Goal: Task Accomplishment & Management: Manage account settings

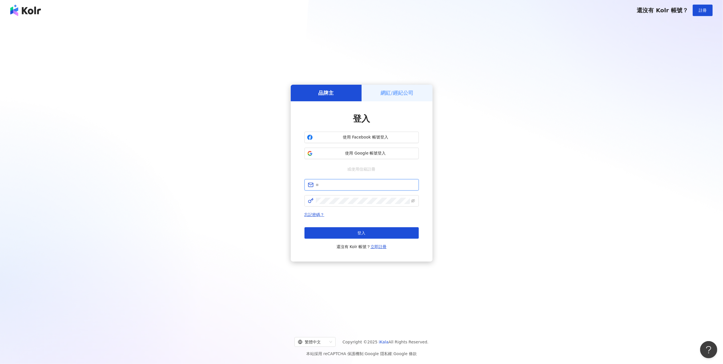
type input "**********"
click at [459, 285] on div "**********" at bounding box center [361, 173] width 709 height 296
click at [411, 236] on button "登入" at bounding box center [361, 232] width 114 height 11
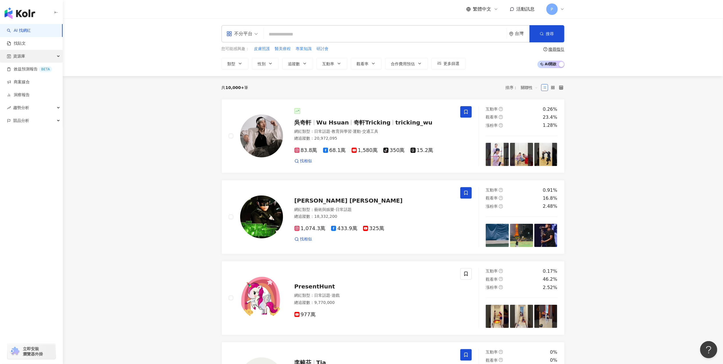
click at [48, 55] on div "資源庫" at bounding box center [31, 56] width 63 height 13
click at [30, 69] on link "網紅管理" at bounding box center [22, 69] width 16 height 6
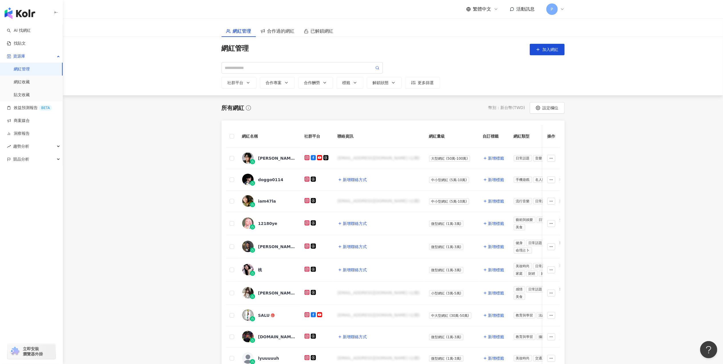
click at [564, 10] on icon at bounding box center [562, 9] width 5 height 5
click at [659, 136] on main "網紅管理 合作過的網紅 已解鎖網紅 網紅管理 加入網紅 社群平台 合作專案 合作酬勞 標籤 解鎖狀態 更多篩選 所有網紅 幣別 ： 新台幣 ( TWD ) 設…" at bounding box center [393, 231] width 660 height 427
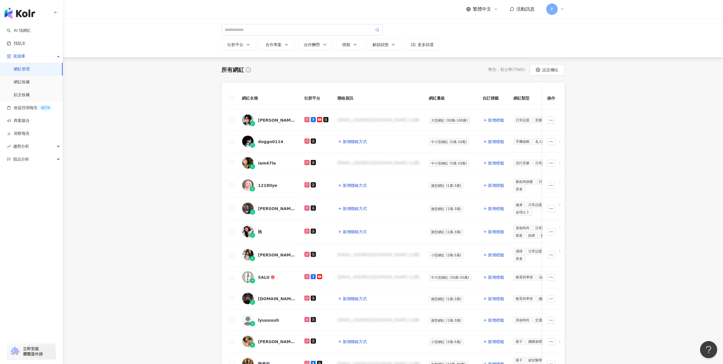
click at [567, 14] on div "繁體中文 活動訊息 P" at bounding box center [393, 9] width 366 height 18
click at [559, 8] on div "P" at bounding box center [555, 8] width 18 height 11
click at [574, 67] on link "方案內容" at bounding box center [566, 66] width 16 height 5
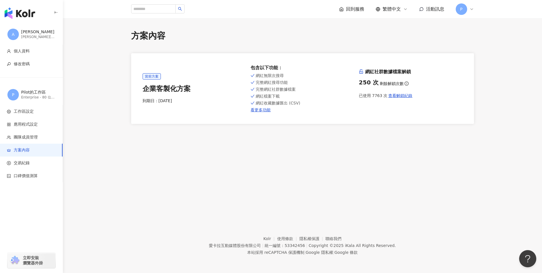
click at [276, 135] on div "方案內容 當前方案 企業客製化方案 到期日： 2026/4/11 包含以下功能 ： 網紅無限次搜尋 完整網紅搜尋功能 完整網紅社群數據檔案 網紅檔案下載 網紅…" at bounding box center [302, 113] width 479 height 191
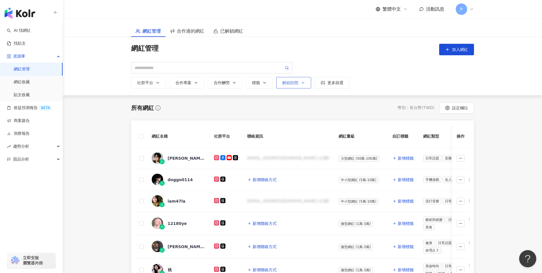
click at [302, 84] on icon "button" at bounding box center [303, 82] width 5 height 5
click at [289, 115] on span "未解鎖" at bounding box center [296, 114] width 17 height 6
click at [370, 104] on div "所有網紅 幣別 ： 新台幣 ( TWD ) 設定欄位" at bounding box center [302, 107] width 343 height 11
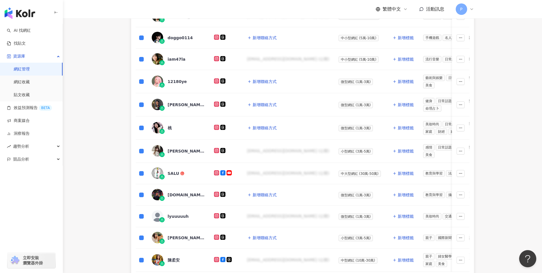
scroll to position [114, 0]
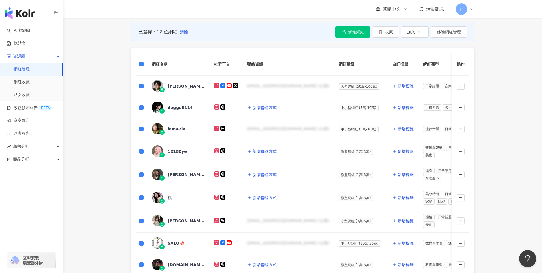
click at [487, 116] on main "網紅管理 合作過的網紅 已解鎖網紅 網紅管理 加入網紅 社群平台 合作專案 合作酬勞 標籤 解鎖狀態 不限 未解鎖 已解鎖 更多篩選 共 2,596 筆 ， …" at bounding box center [302, 138] width 479 height 469
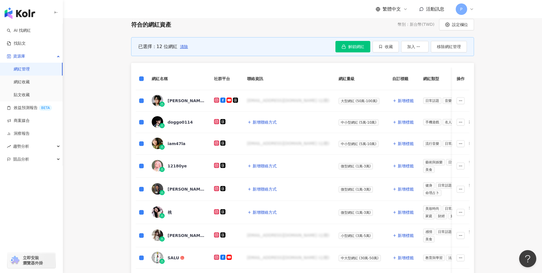
scroll to position [86, 0]
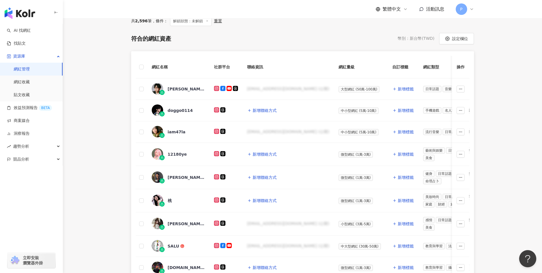
click at [142, 63] on th at bounding box center [141, 67] width 11 height 23
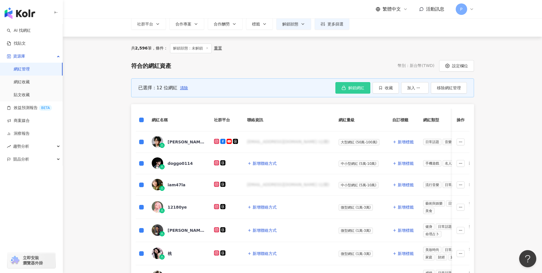
scroll to position [57, 0]
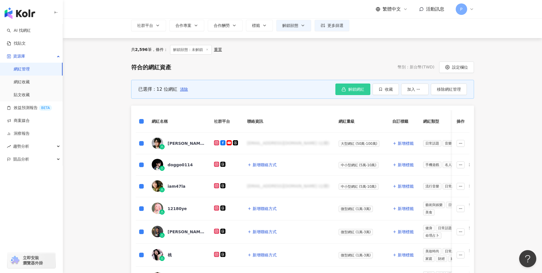
click at [347, 87] on button "解鎖網紅" at bounding box center [353, 88] width 35 height 11
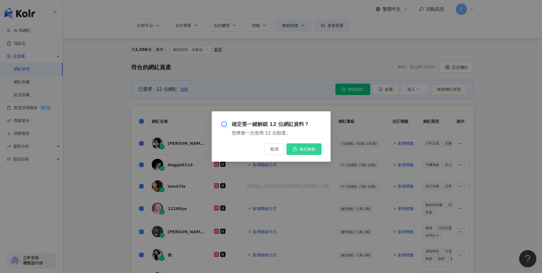
click at [303, 149] on span "確定解鎖" at bounding box center [308, 149] width 16 height 5
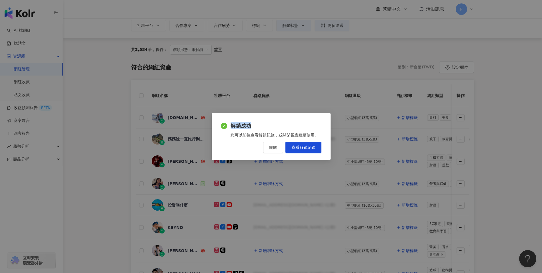
drag, startPoint x: 231, startPoint y: 126, endPoint x: 252, endPoint y: 126, distance: 20.9
click at [252, 126] on span "解鎖成功" at bounding box center [276, 125] width 91 height 7
drag, startPoint x: 252, startPoint y: 126, endPoint x: 255, endPoint y: 134, distance: 8.5
click at [255, 134] on div "您可以前往查看解鎖紀錄，或關閉視窗繼續使用。" at bounding box center [276, 135] width 91 height 6
click at [302, 148] on span "查看解鎖紀錄" at bounding box center [304, 147] width 24 height 5
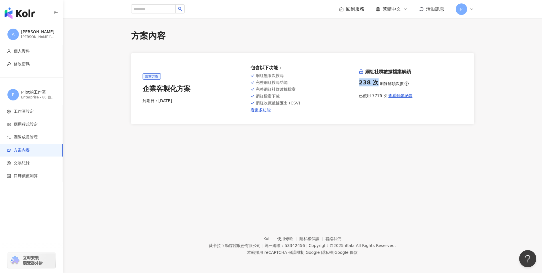
drag, startPoint x: 374, startPoint y: 82, endPoint x: 360, endPoint y: 82, distance: 14.3
click at [360, 82] on div "238 次" at bounding box center [369, 82] width 20 height 8
click at [339, 127] on div "方案內容 當前方案 企業客製化方案 到期日： 2026/4/11 包含以下功能 ： 網紅無限次搜尋 完整網紅搜尋功能 完整網紅社群數據檔案 網紅檔案下載 網紅…" at bounding box center [302, 113] width 479 height 191
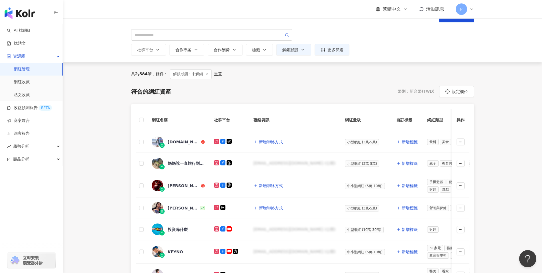
scroll to position [29, 0]
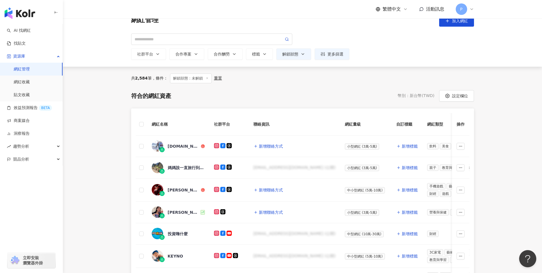
click at [471, 9] on icon at bounding box center [472, 9] width 2 height 1
click at [483, 66] on link "方案內容" at bounding box center [475, 66] width 16 height 5
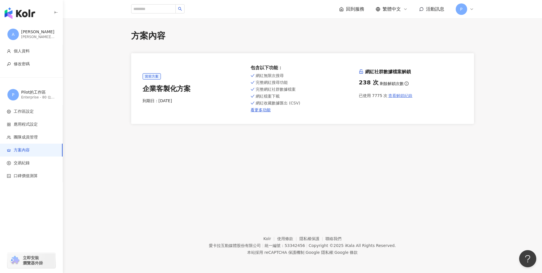
click at [392, 99] on button "查看解鎖紀錄" at bounding box center [400, 95] width 25 height 11
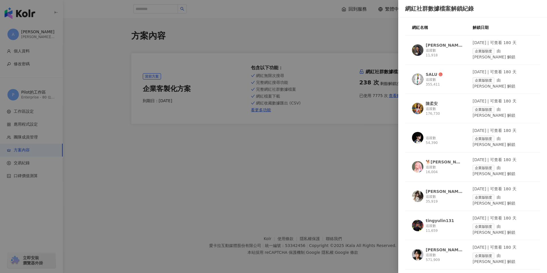
click at [339, 174] on div at bounding box center [273, 136] width 547 height 273
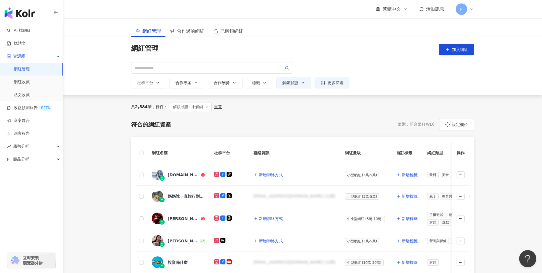
click at [474, 12] on div "P" at bounding box center [465, 8] width 18 height 11
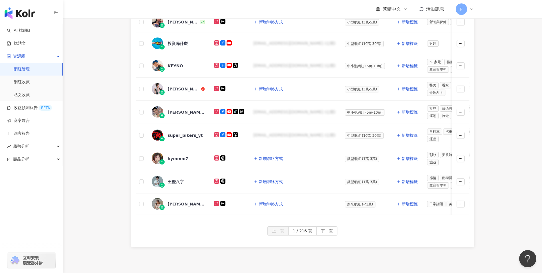
scroll to position [229, 0]
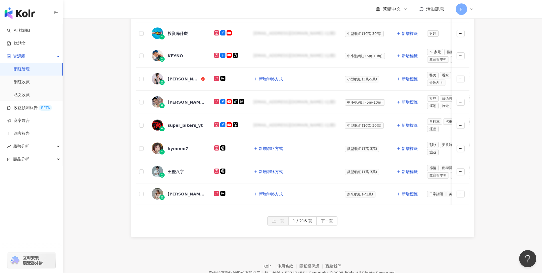
click at [495, 174] on main "網紅管理 合作過的網紅 已解鎖網紅 網紅管理 加入網紅 社群平台 合作專案 合作酬勞 標籤 解鎖狀態 更多篩選 共 2,584 筆 ， 條件： 解鎖狀態：未解…" at bounding box center [302, 13] width 479 height 447
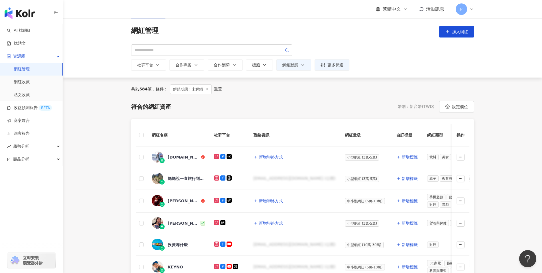
scroll to position [0, 0]
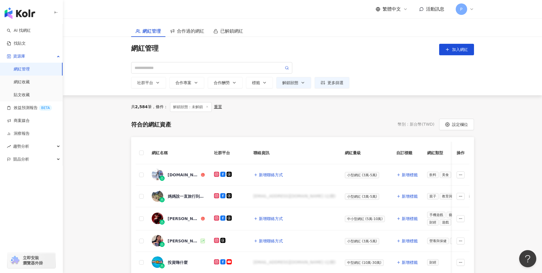
click at [511, 132] on main "網紅管理 合作過的網紅 已解鎖網紅 網紅管理 加入網紅 社群平台 合作專案 合作酬勞 標籤 解鎖狀態 更多篩選 共 2,584 筆 ， 條件： 解鎖狀態：未解…" at bounding box center [302, 241] width 479 height 447
